Goal: Information Seeking & Learning: Compare options

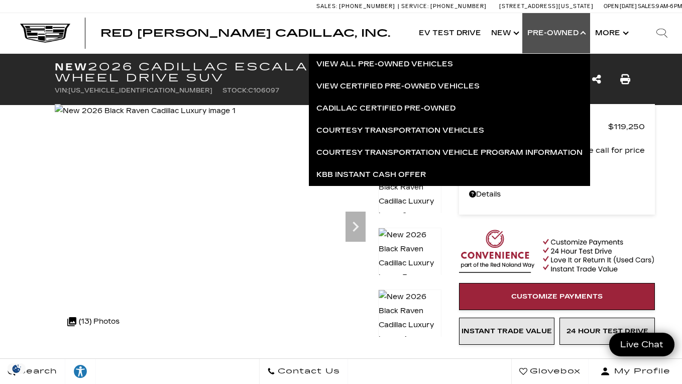
click at [415, 60] on link "View All Pre-Owned Vehicles" at bounding box center [449, 64] width 281 height 22
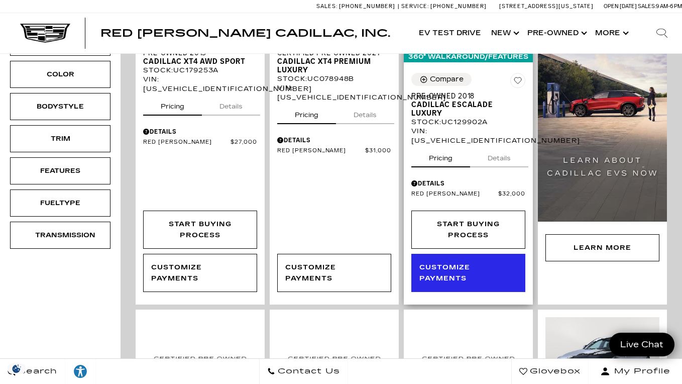
scroll to position [322, 0]
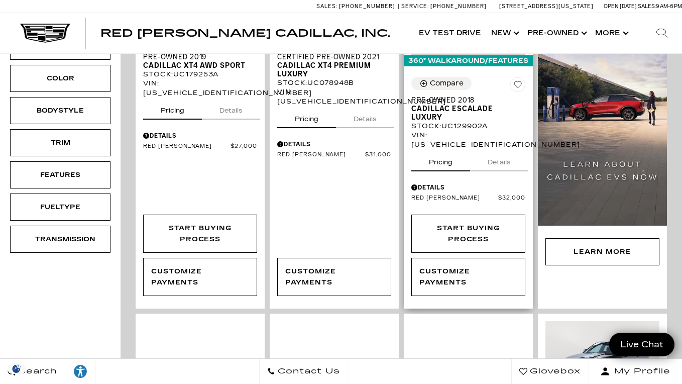
click at [494, 153] on button "Details" at bounding box center [499, 160] width 58 height 22
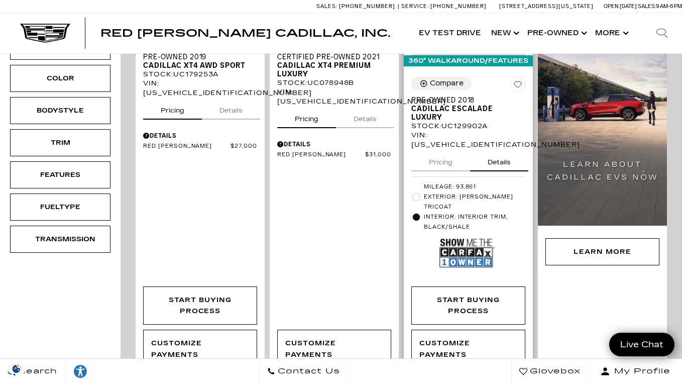
click at [449, 152] on button "Pricing" at bounding box center [440, 160] width 59 height 22
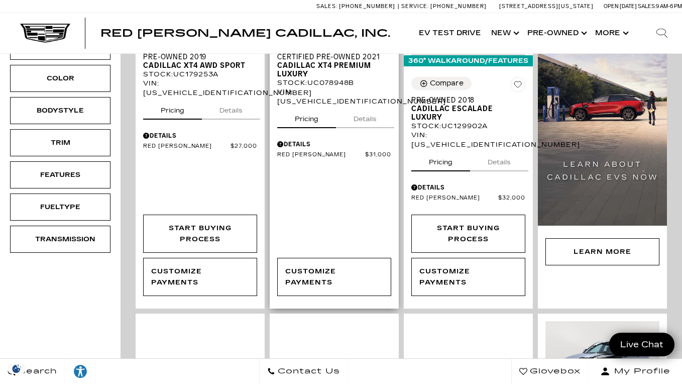
click at [365, 106] on button "Details" at bounding box center [365, 117] width 58 height 22
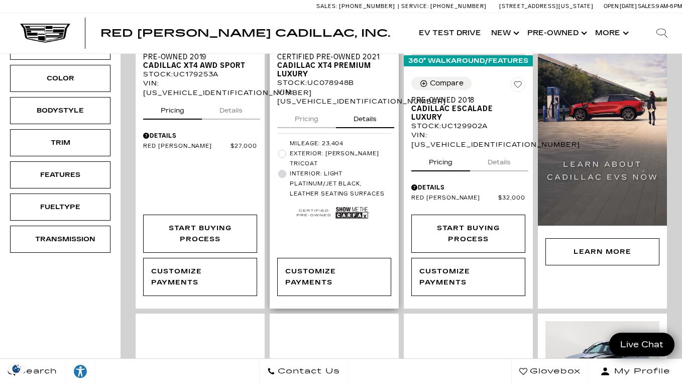
click at [319, 114] on button "Pricing" at bounding box center [306, 117] width 59 height 22
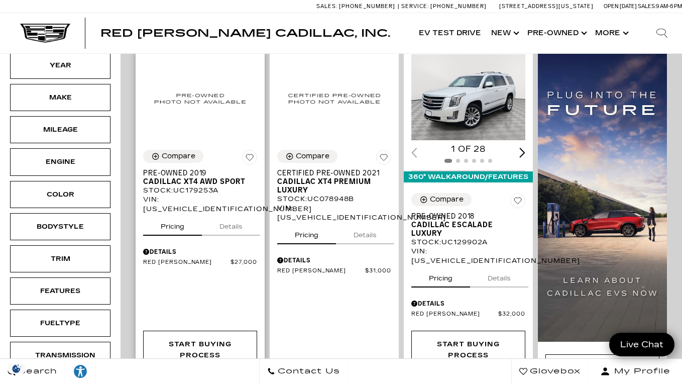
scroll to position [258, 0]
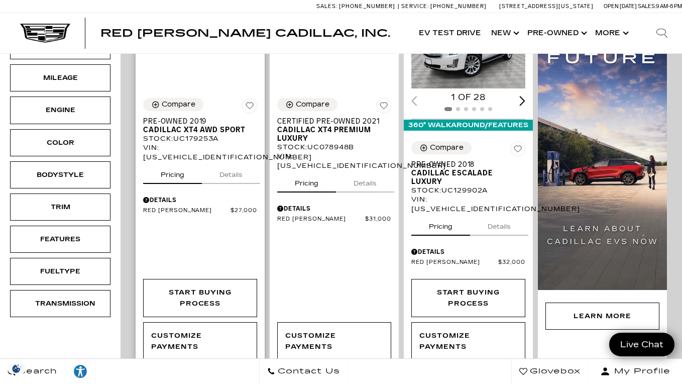
click at [242, 167] on button "Details" at bounding box center [231, 173] width 58 height 22
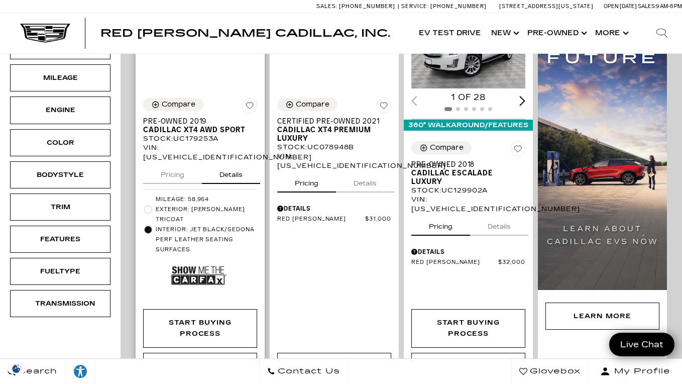
click at [187, 166] on button "Pricing" at bounding box center [172, 173] width 59 height 22
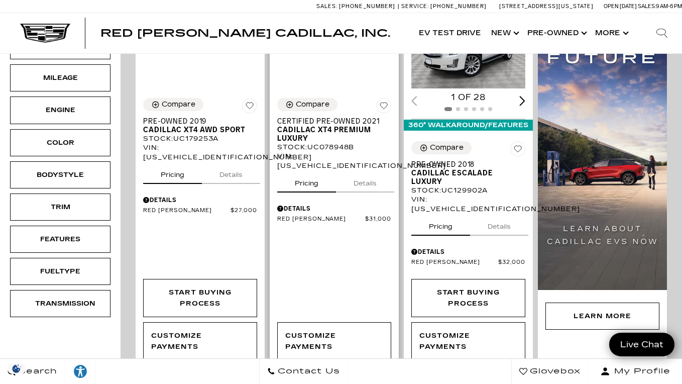
scroll to position [248, 0]
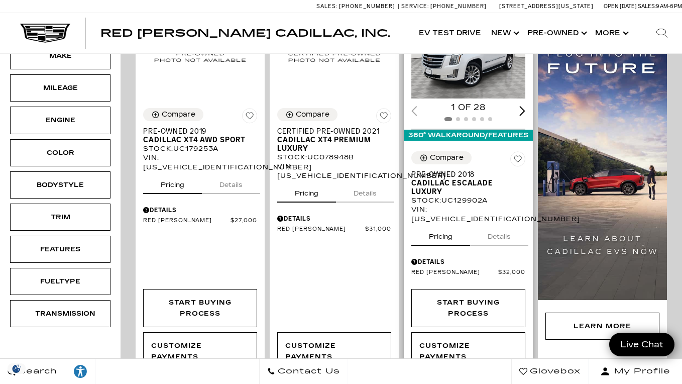
click at [482, 223] on button "Details" at bounding box center [499, 234] width 58 height 22
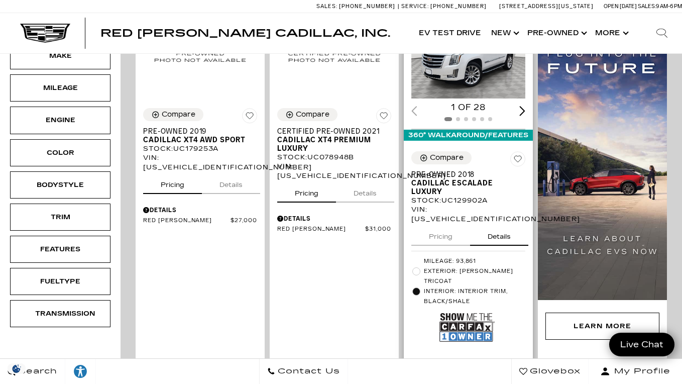
click at [452, 228] on button "Pricing" at bounding box center [440, 234] width 59 height 22
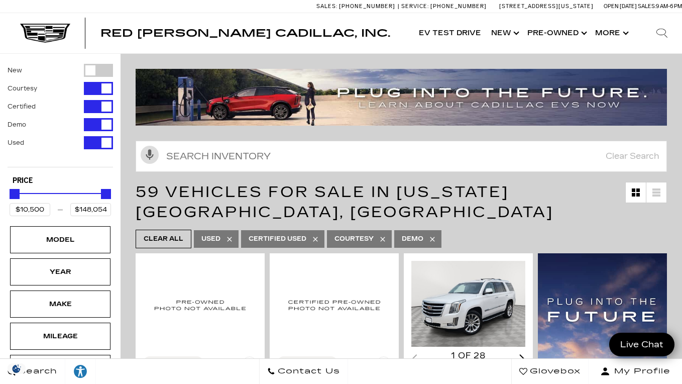
scroll to position [0, 0]
click at [247, 166] on input "text" at bounding box center [401, 156] width 531 height 31
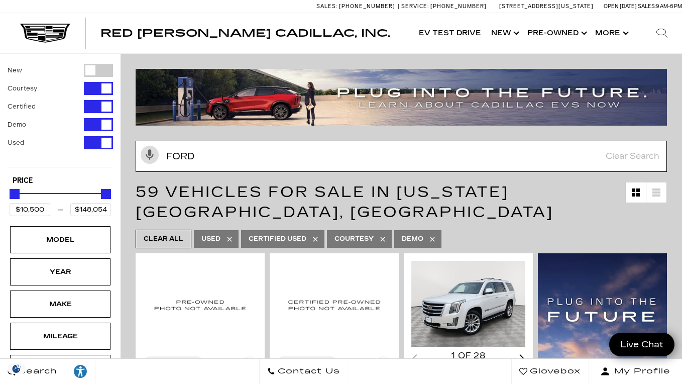
type input "ford"
type input "$25,189"
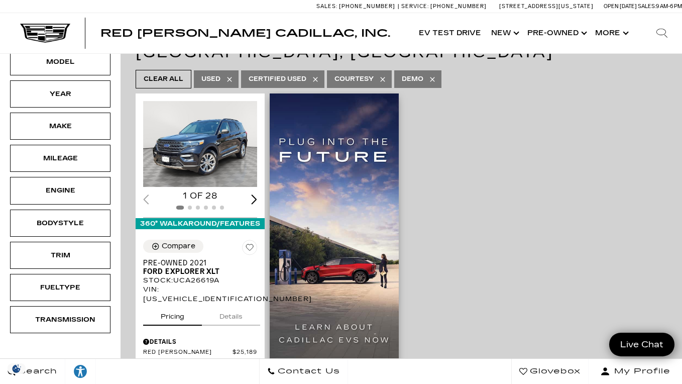
scroll to position [202, 0]
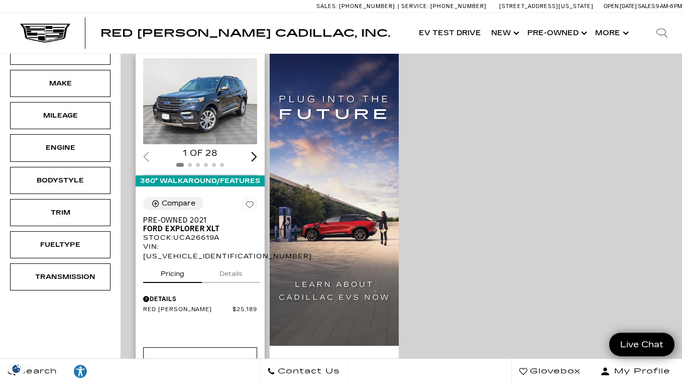
click at [240, 261] on button "Details" at bounding box center [231, 272] width 58 height 22
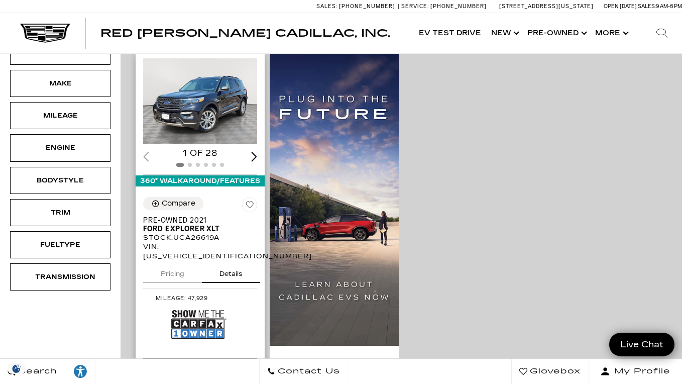
click at [173, 261] on button "Pricing" at bounding box center [172, 272] width 59 height 22
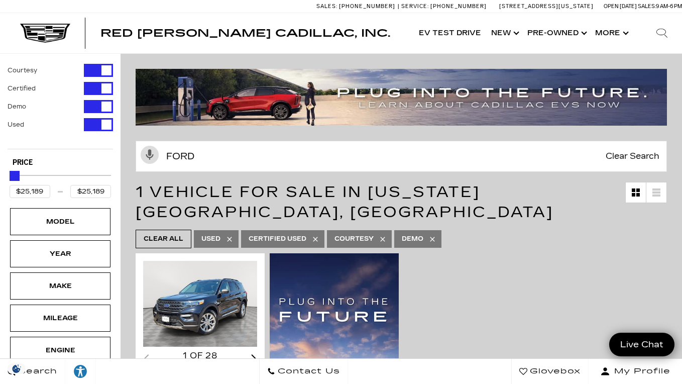
scroll to position [0, 0]
click at [396, 149] on input "ford" at bounding box center [401, 156] width 531 height 31
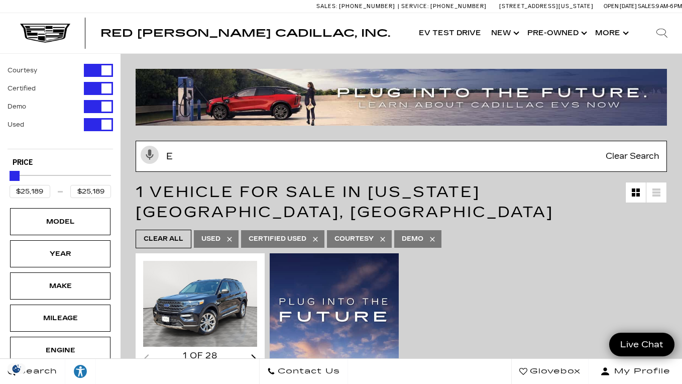
click at [396, 149] on input "e" at bounding box center [401, 156] width 531 height 31
type input "s"
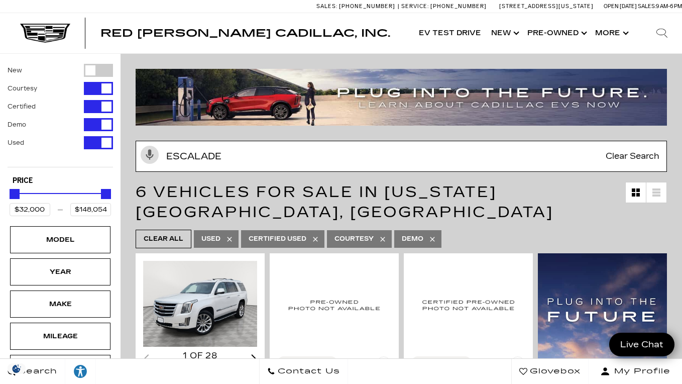
type input "escalade"
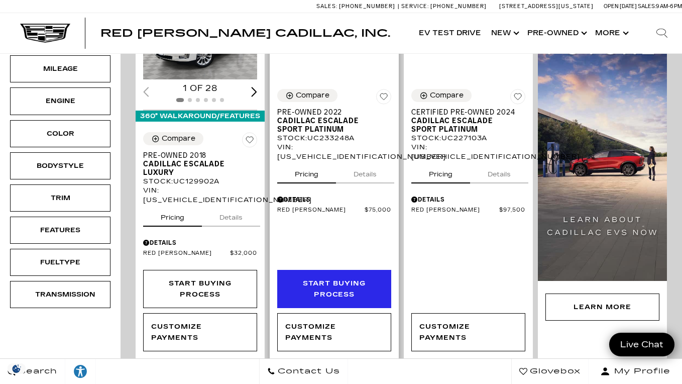
scroll to position [267, 0]
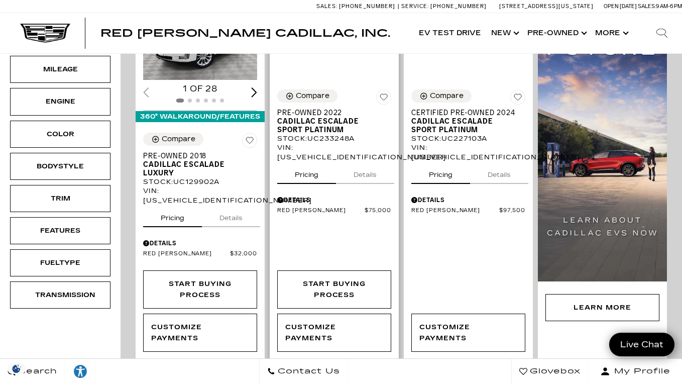
click at [364, 162] on button "Details" at bounding box center [365, 173] width 58 height 22
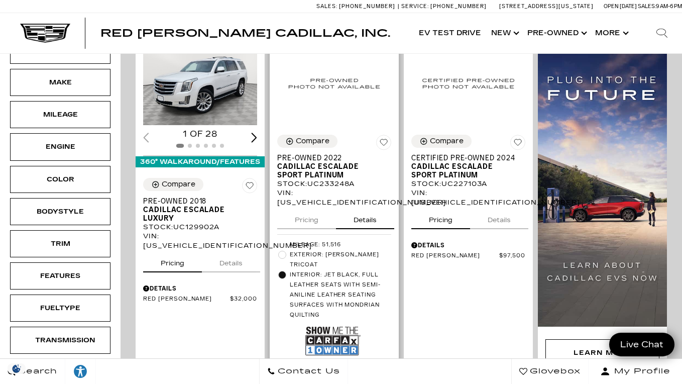
scroll to position [227, 0]
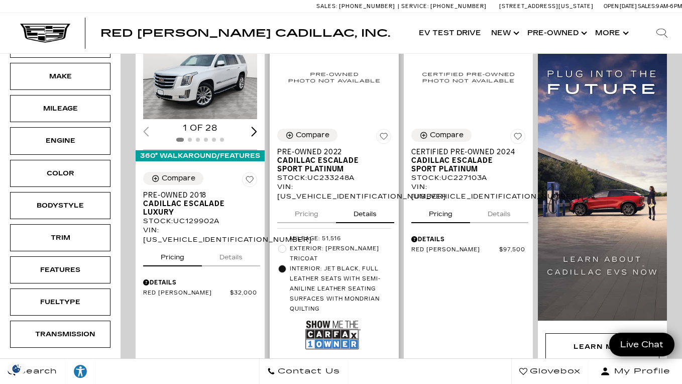
click at [342, 321] on img at bounding box center [332, 334] width 55 height 37
click at [303, 209] on button "Pricing" at bounding box center [306, 212] width 59 height 22
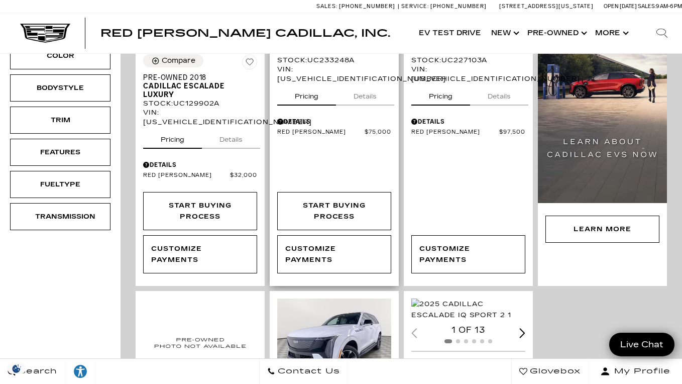
scroll to position [346, 0]
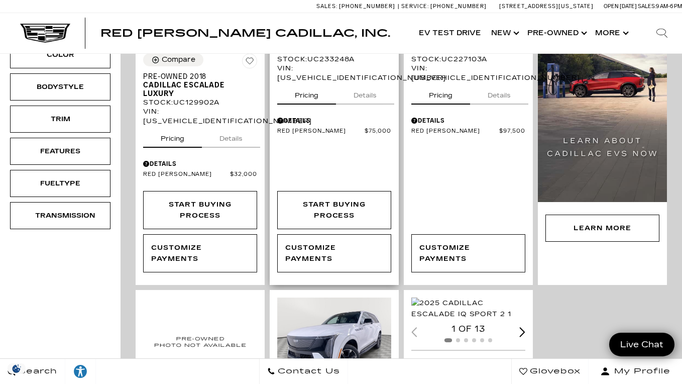
click at [359, 91] on button "Details" at bounding box center [365, 93] width 58 height 22
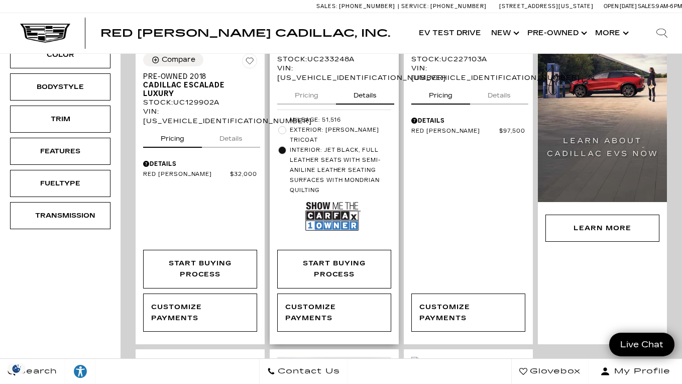
click at [346, 217] on img at bounding box center [332, 216] width 55 height 37
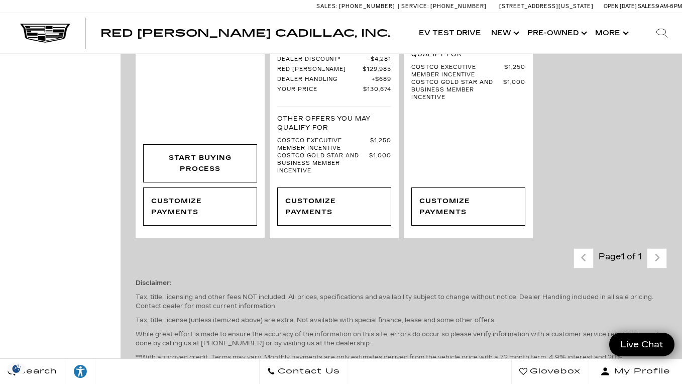
scroll to position [1088, 0]
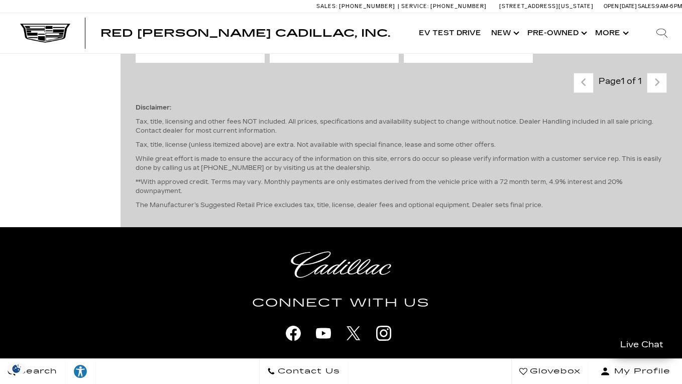
click at [423, 116] on div "Disclaimer: Tax, title, licensing and other fees NOT included. All prices, spec…" at bounding box center [401, 156] width 531 height 127
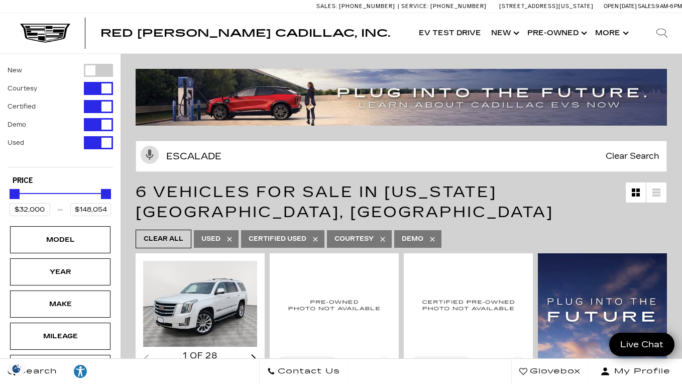
scroll to position [0, 0]
click at [270, 165] on input "escalade" at bounding box center [401, 156] width 531 height 31
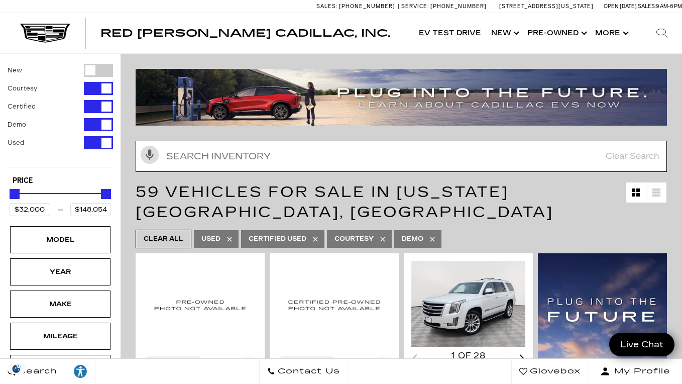
type input "$10,500"
